Goal: Find specific page/section: Find specific page/section

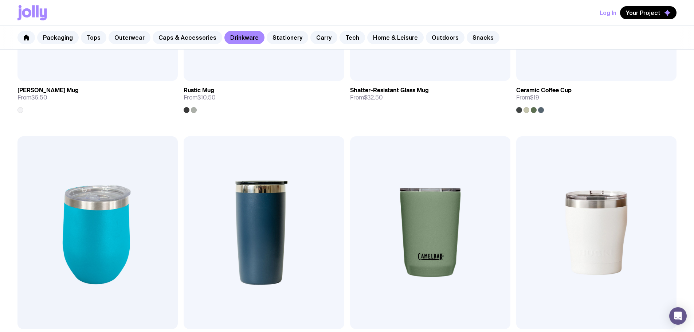
scroll to position [291, 0]
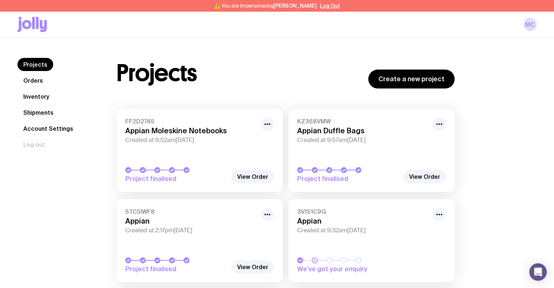
click at [41, 96] on link "Inventory" at bounding box center [36, 96] width 38 height 13
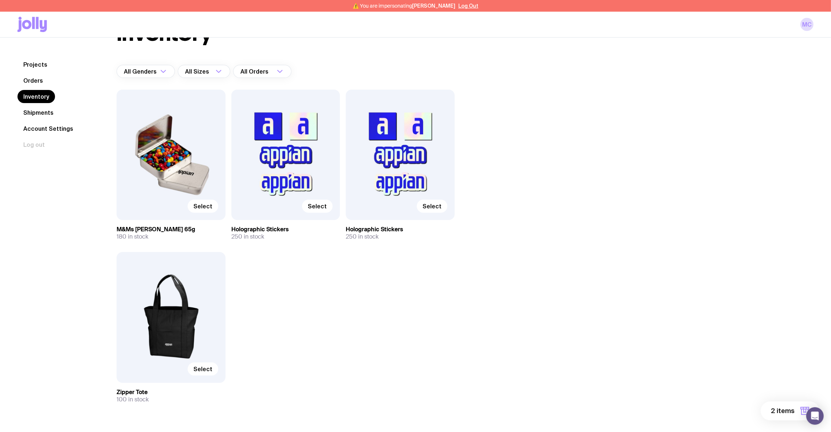
scroll to position [55, 0]
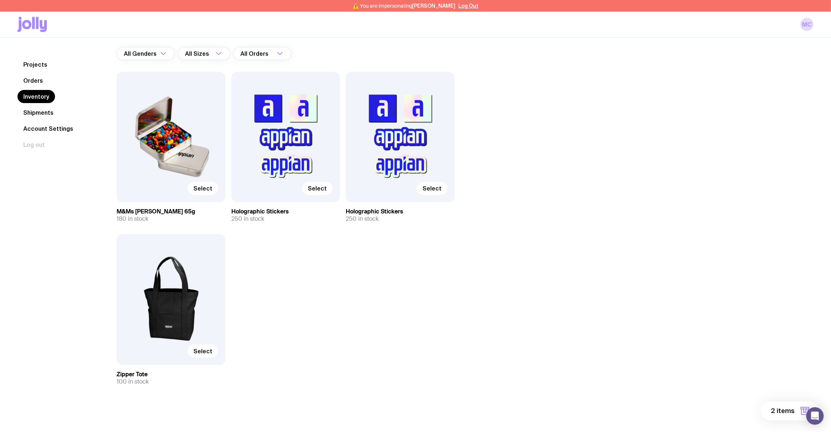
click at [554, 171] on div "Inventory All Genders Loading... All Sizes Loading... All Orders Loading... Sel…" at bounding box center [456, 208] width 714 height 411
